Goal: Transaction & Acquisition: Purchase product/service

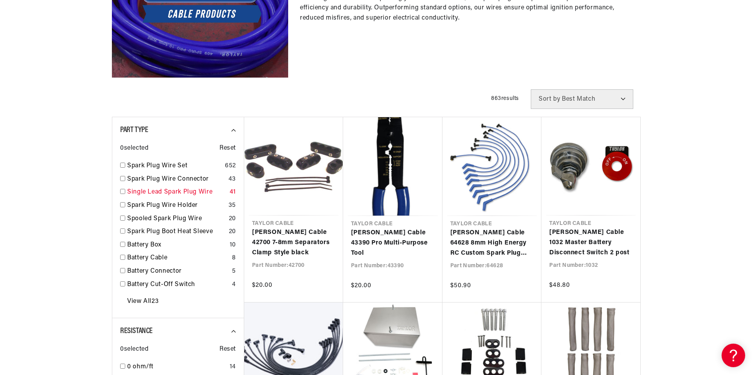
click at [122, 192] on input "checkbox" at bounding box center [122, 191] width 5 height 5
checkbox input "false"
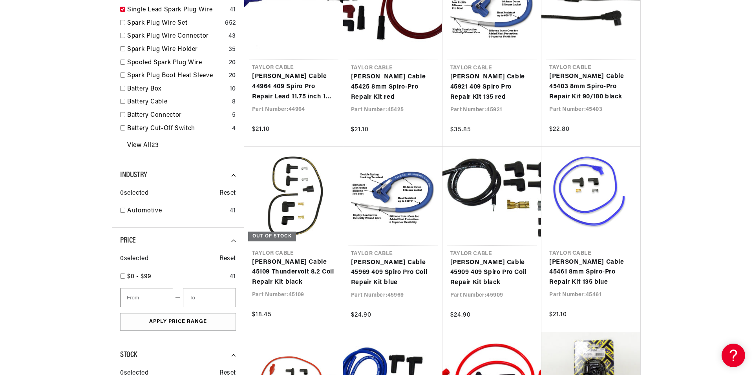
scroll to position [353, 0]
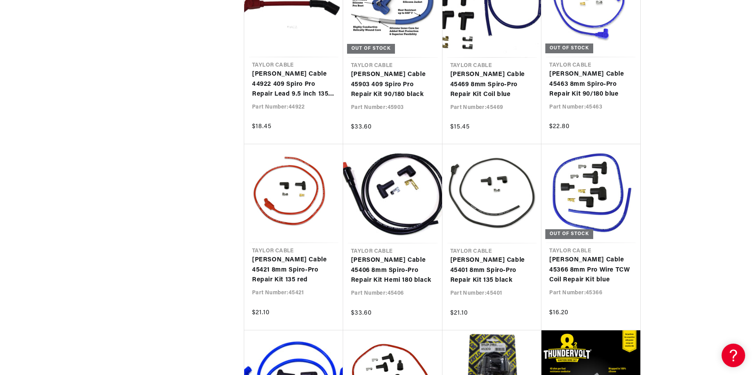
scroll to position [0, 238]
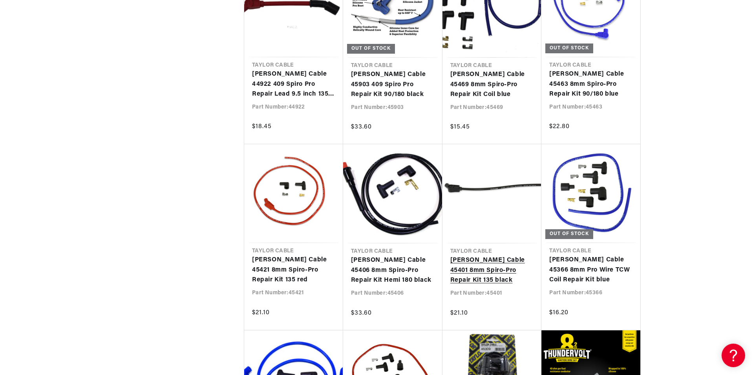
click at [491, 267] on link "Taylor Cable 45401 8mm Spiro-Pro Repair Kit 135 black" at bounding box center [492, 271] width 84 height 30
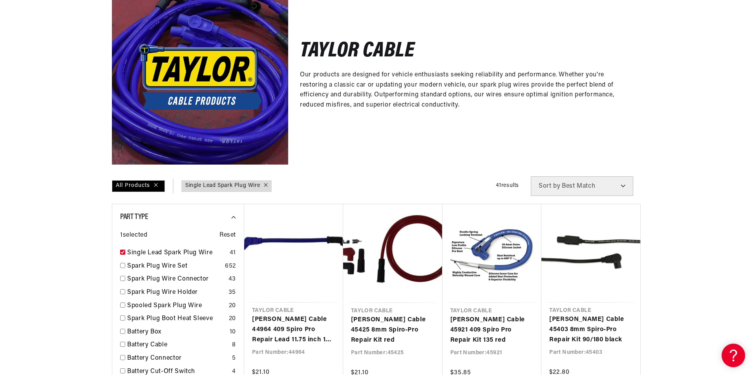
scroll to position [235, 0]
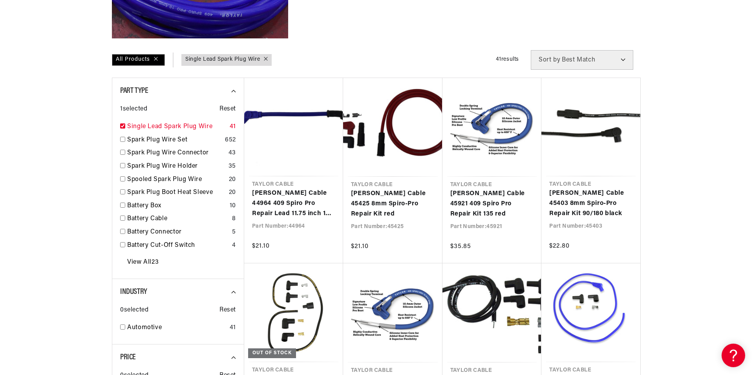
click at [123, 126] on input "checkbox" at bounding box center [122, 126] width 5 height 5
checkbox input "true"
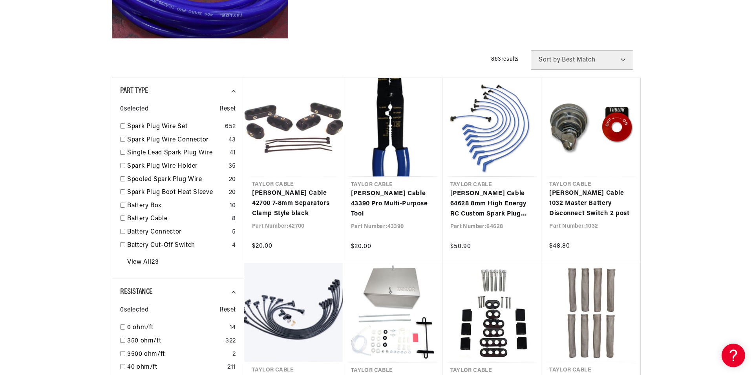
scroll to position [0, 238]
click at [123, 126] on input "checkbox" at bounding box center [122, 126] width 5 height 5
checkbox input "true"
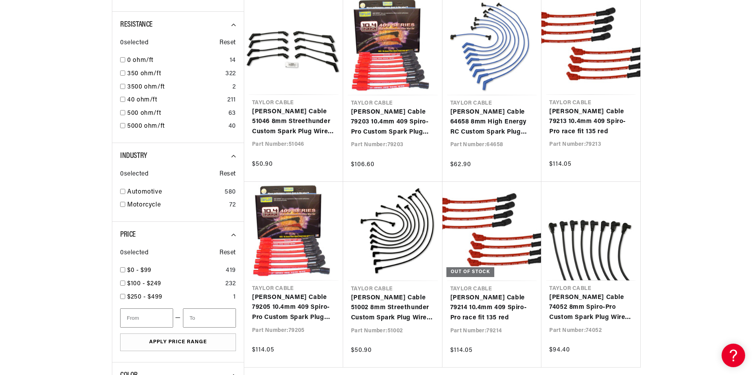
scroll to position [510, 0]
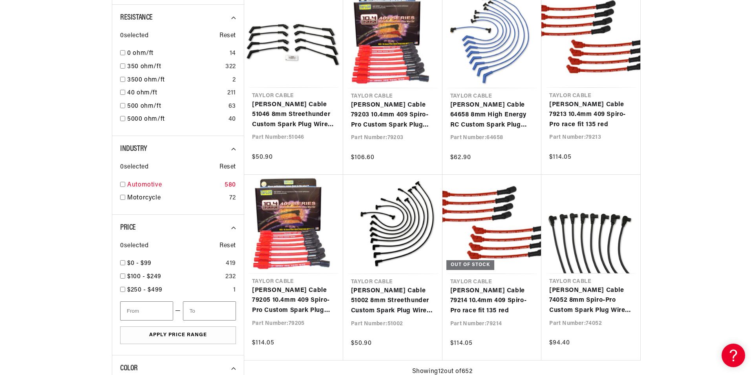
click at [122, 184] on input "checkbox" at bounding box center [122, 184] width 5 height 5
checkbox input "true"
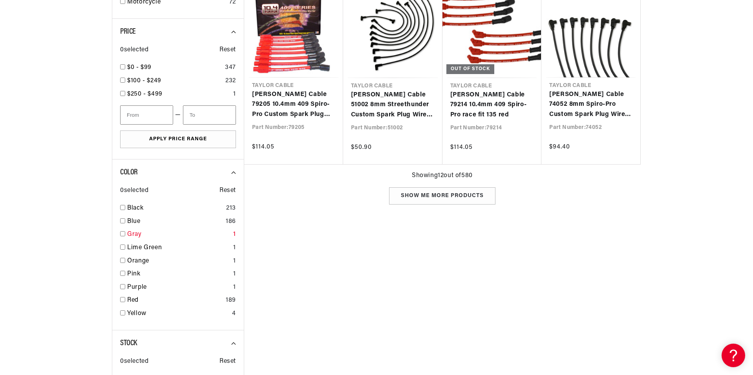
scroll to position [0, 238]
click at [122, 236] on input "checkbox" at bounding box center [122, 233] width 5 height 5
checkbox input "true"
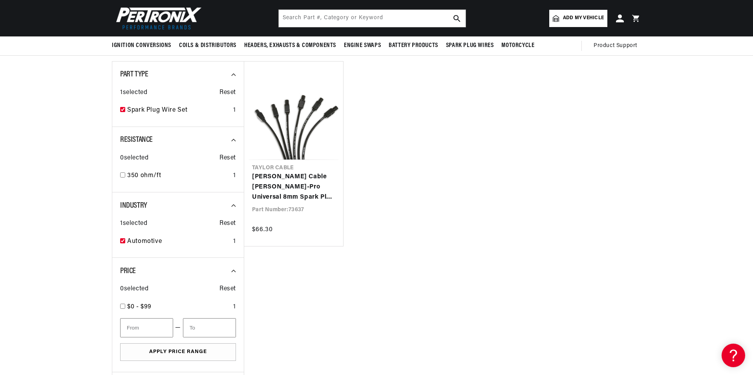
scroll to position [235, 0]
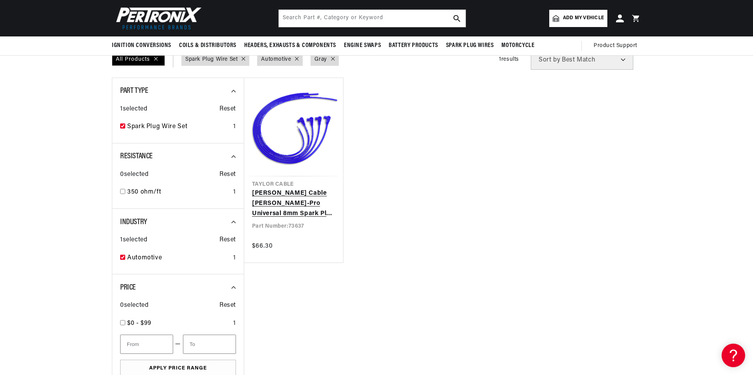
click at [279, 204] on link "[PERSON_NAME] Cable [PERSON_NAME]-Pro Universal 8mm Spark Plug Wires 350 Ohm Su…" at bounding box center [293, 204] width 83 height 30
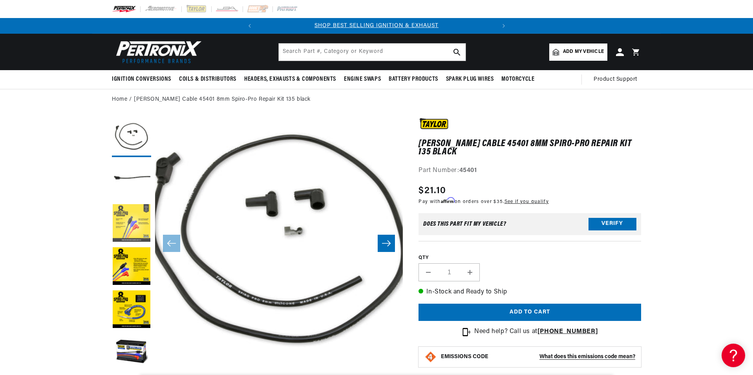
click at [135, 230] on button "Load image 3 in gallery view" at bounding box center [131, 223] width 39 height 39
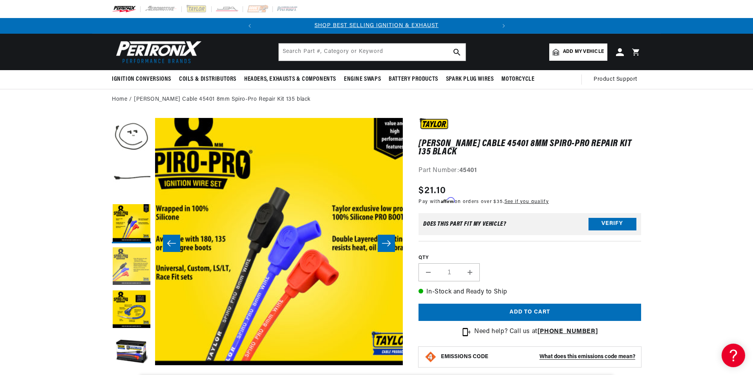
click at [139, 255] on button "Load image 4 in gallery view" at bounding box center [131, 267] width 39 height 39
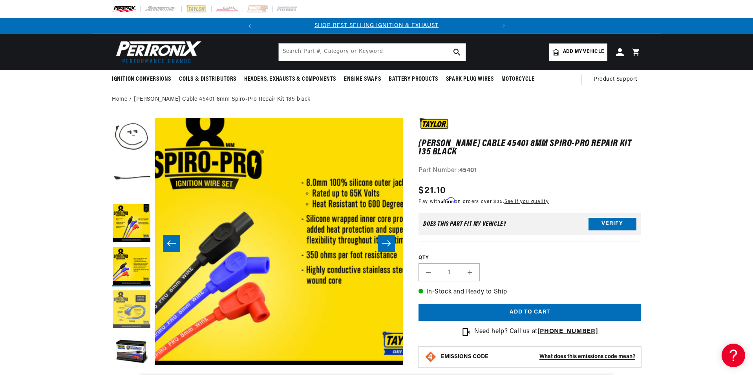
scroll to position [0, 743]
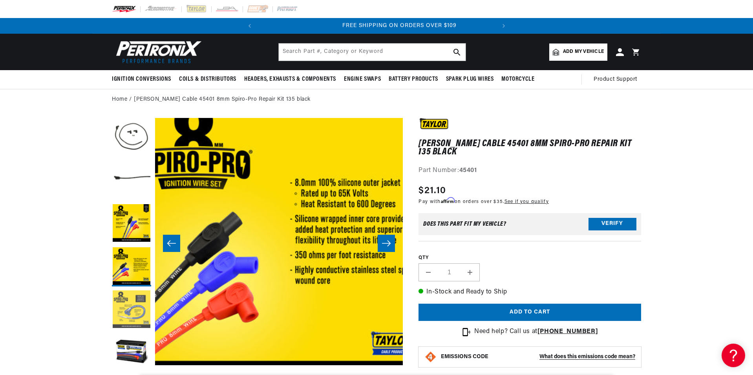
click at [133, 312] on button "Load image 5 in gallery view" at bounding box center [131, 310] width 39 height 39
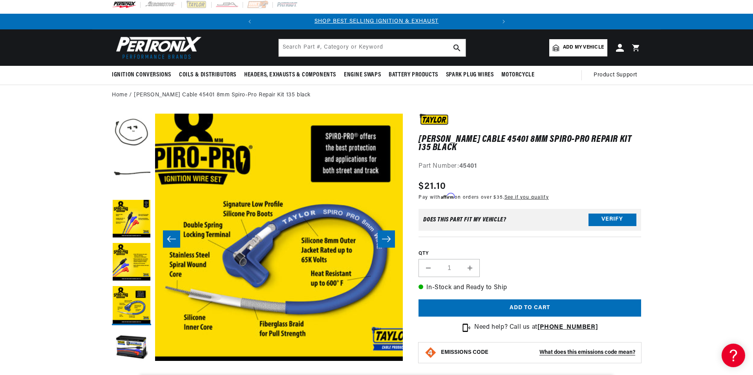
scroll to position [0, 0]
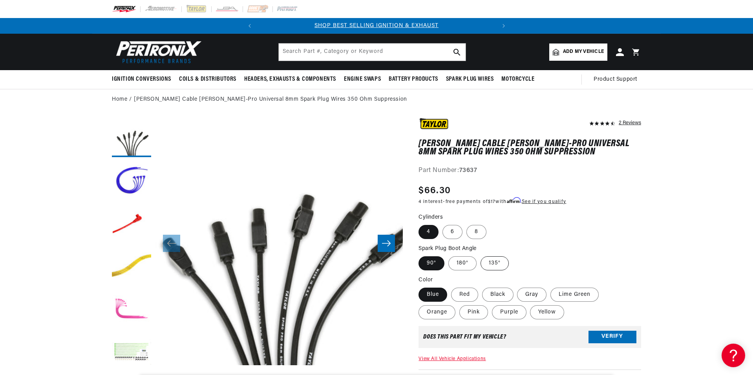
click at [487, 266] on label "135°" at bounding box center [494, 264] width 28 height 14
click at [481, 255] on input "135°" at bounding box center [480, 255] width 0 height 0
radio input "true"
click at [530, 293] on label "Gray" at bounding box center [531, 295] width 29 height 14
click at [518, 287] on input "Gray" at bounding box center [517, 286] width 0 height 0
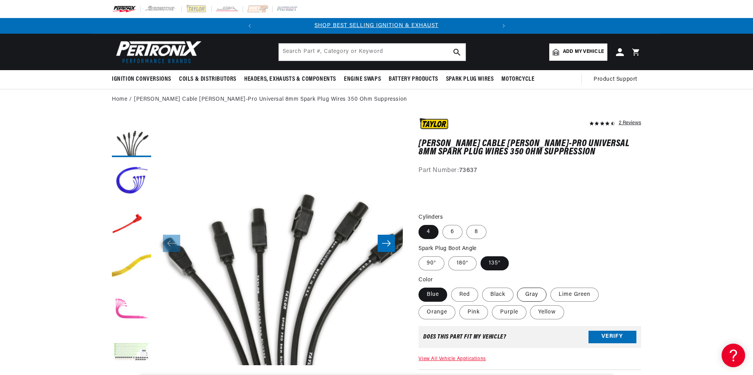
radio input "true"
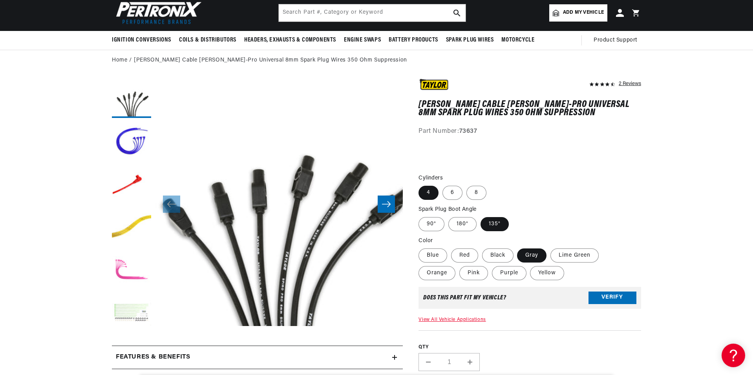
click at [127, 310] on button "Load image 6 in gallery view" at bounding box center [131, 314] width 39 height 39
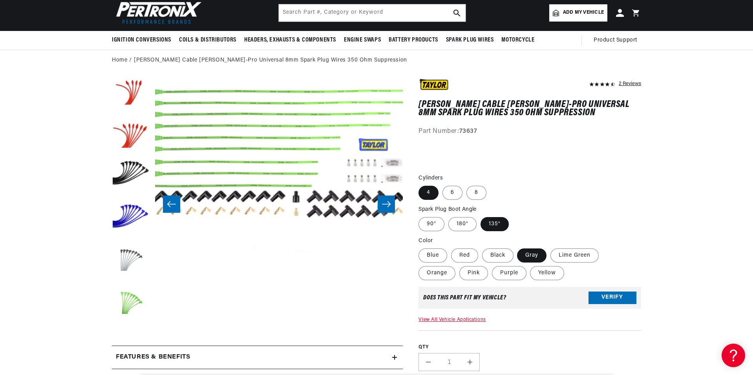
scroll to position [0, 238]
click at [356, 13] on input "text" at bounding box center [372, 12] width 187 height 17
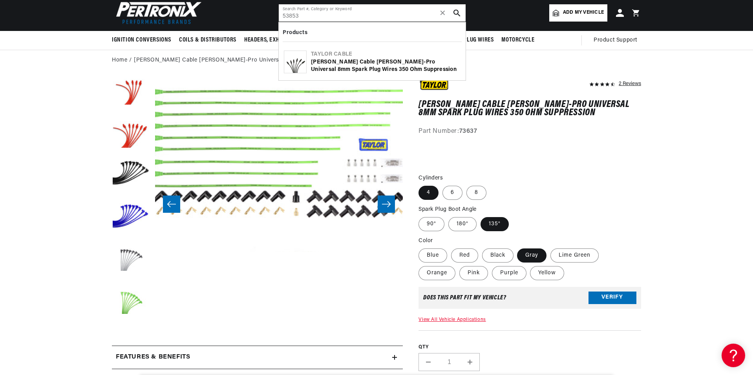
scroll to position [0, 0]
type input "53853"
click at [335, 63] on div "[PERSON_NAME] Cable [PERSON_NAME]-Pro Universal 8mm Spark Plug Wires 350 Ohm Su…" at bounding box center [385, 65] width 149 height 15
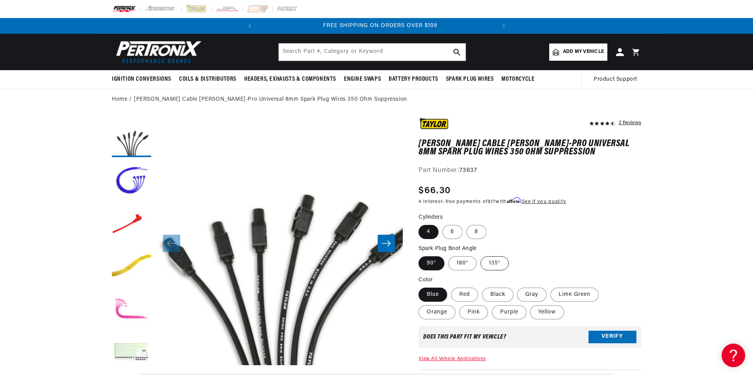
scroll to position [0, 238]
click at [491, 264] on label "135°" at bounding box center [494, 264] width 28 height 14
click at [481, 255] on input "135°" at bounding box center [480, 255] width 0 height 0
radio input "true"
click at [525, 291] on label "Gray" at bounding box center [531, 295] width 29 height 14
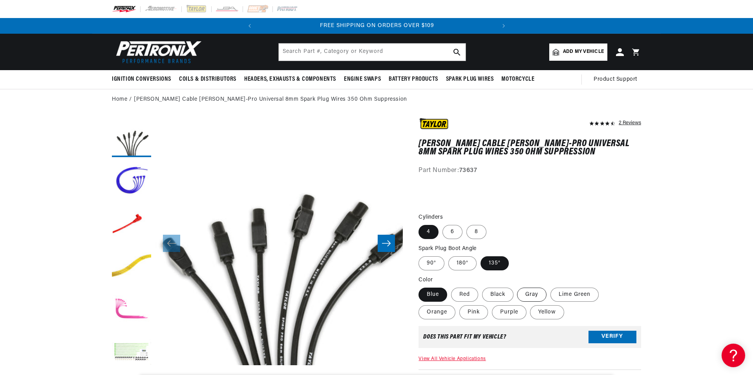
click at [518, 287] on input "Gray" at bounding box center [517, 286] width 0 height 0
radio input "true"
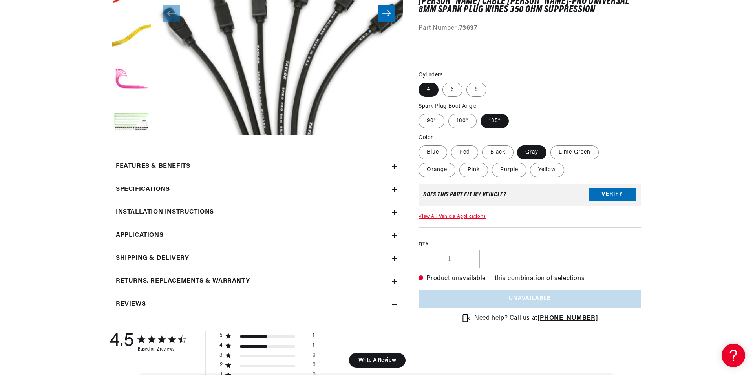
scroll to position [235, 0]
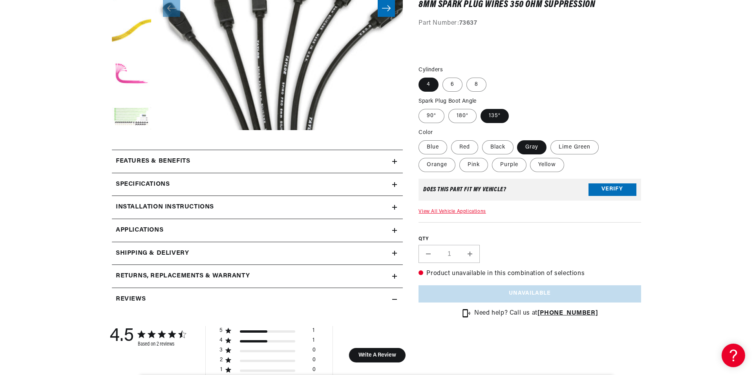
click at [446, 277] on p "Product unavailable in this combination of selections" at bounding box center [529, 274] width 222 height 10
